Goal: Task Accomplishment & Management: Manage account settings

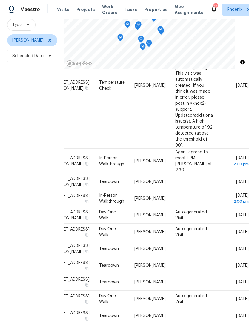
scroll to position [176, 50]
click at [0, 0] on icon at bounding box center [0, 0] width 0 height 0
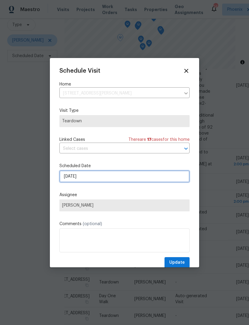
click at [127, 182] on input "[DATE]" at bounding box center [124, 176] width 130 height 12
select select "9"
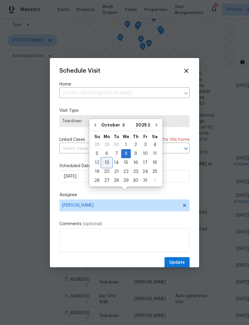
click at [108, 158] on div "13" at bounding box center [107, 162] width 10 height 8
type input "10/13/2025"
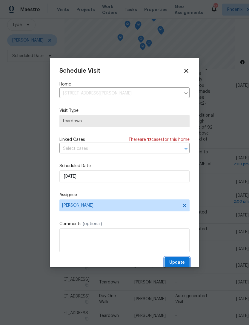
click at [181, 262] on span "Update" at bounding box center [177, 262] width 16 height 7
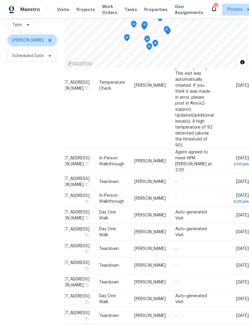
scroll to position [122, 50]
click at [0, 0] on icon at bounding box center [0, 0] width 0 height 0
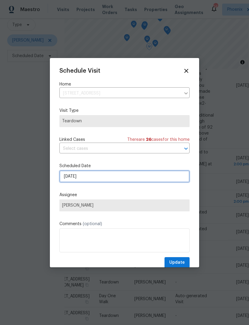
click at [101, 180] on input "[DATE]" at bounding box center [124, 176] width 130 height 12
select select "9"
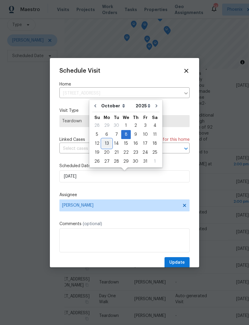
click at [105, 144] on div "13" at bounding box center [107, 143] width 10 height 8
type input "10/13/2025"
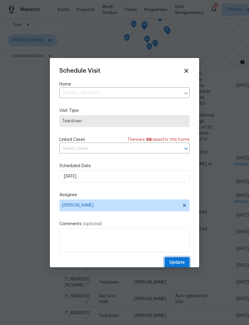
click at [181, 262] on span "Update" at bounding box center [177, 262] width 16 height 7
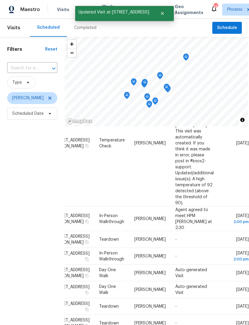
scroll to position [0, 0]
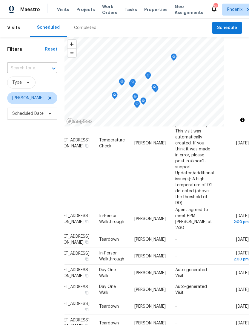
scroll to position [130, 50]
click at [33, 191] on div "Filters Reset ​ Type Brian Borntrager Scheduled Date" at bounding box center [32, 212] width 65 height 350
click at [0, 0] on icon at bounding box center [0, 0] width 0 height 0
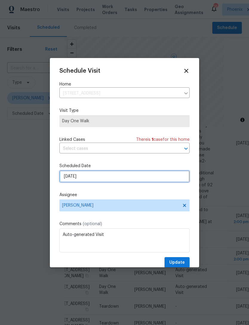
click at [117, 179] on input "10/8/2025" at bounding box center [124, 176] width 130 height 12
select select "9"
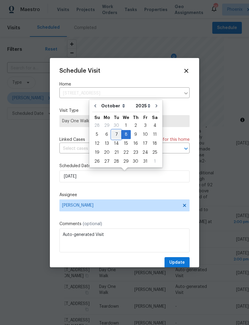
click at [116, 134] on div "7" at bounding box center [117, 134] width 10 height 8
type input "10/7/2025"
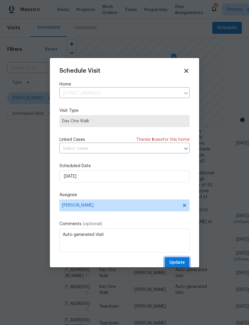
click at [180, 264] on span "Update" at bounding box center [177, 262] width 16 height 7
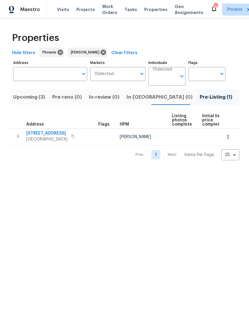
click at [29, 104] on button "Upcoming (3)" at bounding box center [29, 97] width 39 height 16
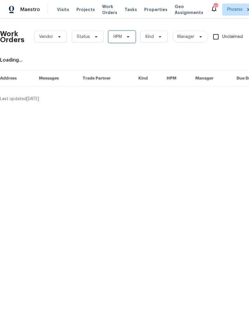
click at [127, 36] on icon at bounding box center [128, 36] width 5 height 5
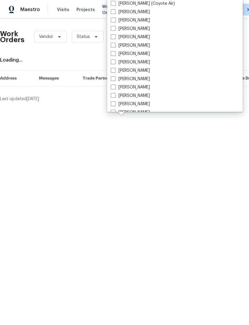
click at [143, 83] on div "[PERSON_NAME]" at bounding box center [175, 87] width 132 height 8
click at [137, 86] on label "[PERSON_NAME]" at bounding box center [130, 87] width 39 height 6
click at [115, 86] on input "[PERSON_NAME]" at bounding box center [113, 86] width 4 height 4
checkbox input "true"
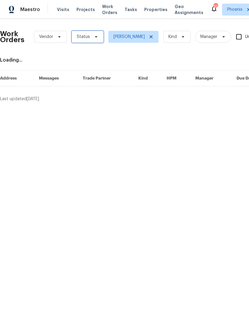
click at [96, 39] on icon at bounding box center [96, 36] width 5 height 5
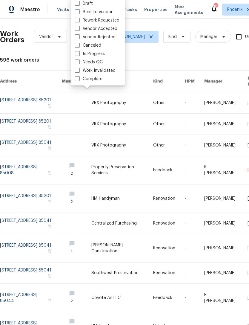
click at [99, 52] on label "In Progress" at bounding box center [90, 54] width 30 height 6
click at [79, 52] on input "In Progress" at bounding box center [77, 53] width 4 height 4
checkbox input "true"
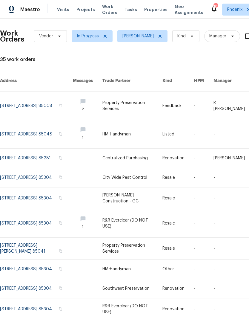
scroll to position [1, 0]
click at [33, 96] on link at bounding box center [36, 106] width 73 height 28
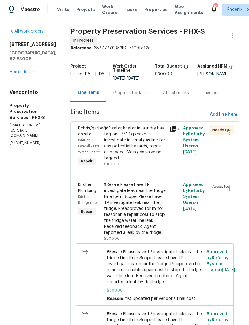
click at [128, 97] on div "Progress Updates" at bounding box center [131, 93] width 50 height 18
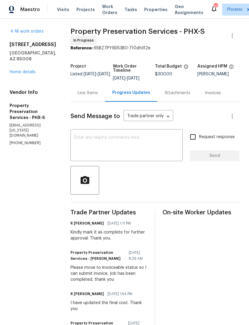
click at [85, 94] on div "Line Items" at bounding box center [88, 93] width 20 height 6
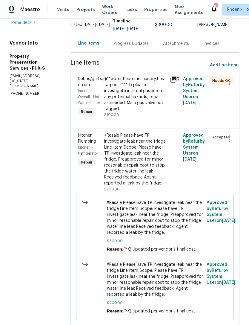
scroll to position [49, 0]
click at [132, 47] on div "Progress Updates" at bounding box center [131, 44] width 50 height 18
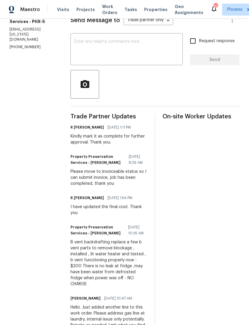
scroll to position [132, 0]
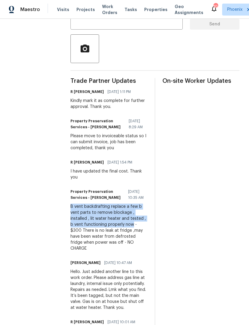
copy div "B vent backdrafting replace a few b vent parts to remove blockage , installed ,…"
